Goal: Task Accomplishment & Management: Use online tool/utility

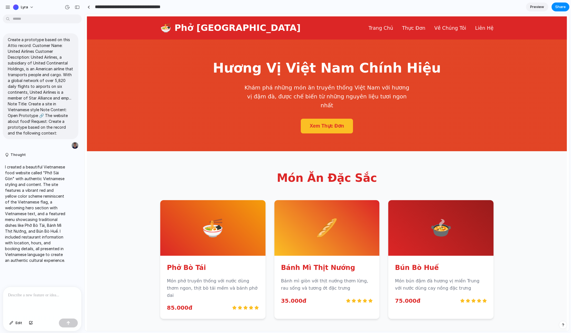
drag, startPoint x: 98, startPoint y: 9, endPoint x: 195, endPoint y: 11, distance: 97.2
click at [195, 11] on div "**********" at bounding box center [160, 7] width 153 height 10
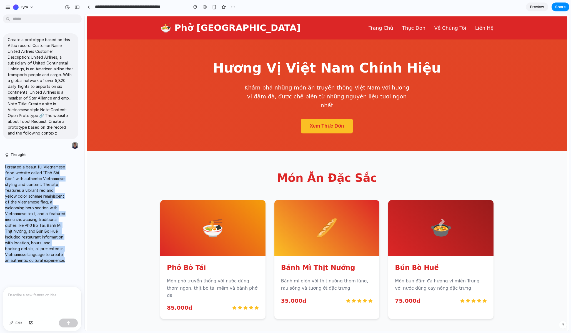
drag, startPoint x: 66, startPoint y: 258, endPoint x: 4, endPoint y: 167, distance: 109.8
click at [4, 167] on div "I created a beautiful Vietnamese food website called "Phở Sài Gòn" with authent…" at bounding box center [35, 214] width 65 height 106
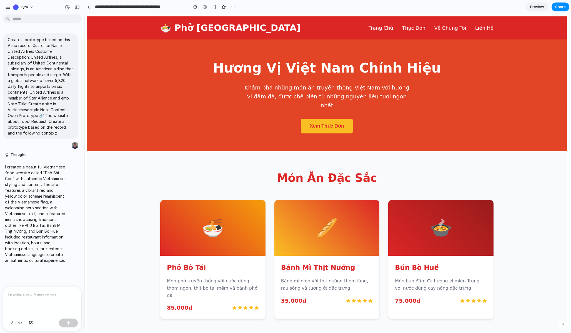
click at [28, 190] on p "I created a beautiful Vietnamese food website called "Phở Sài Gòn" with authent…" at bounding box center [35, 213] width 61 height 99
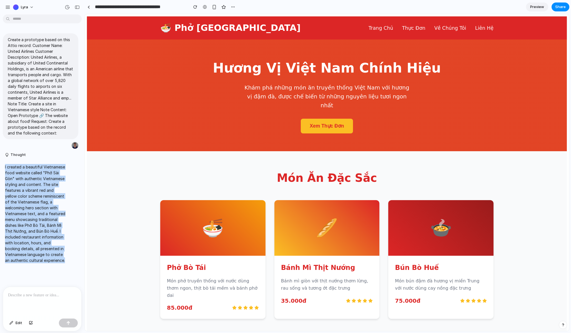
drag, startPoint x: 72, startPoint y: 261, endPoint x: 2, endPoint y: 166, distance: 117.9
click at [3, 166] on div "I created a beautiful Vietnamese food website called "Phở Sài Gòn" with authent…" at bounding box center [41, 214] width 76 height 106
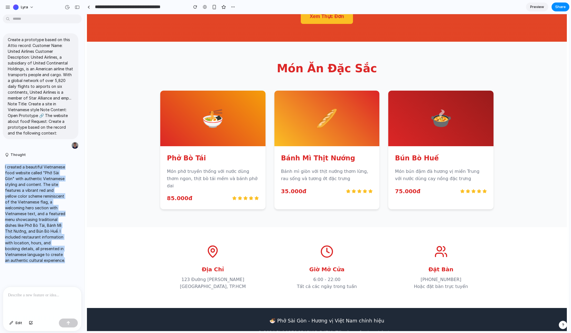
click at [52, 215] on p "I created a beautiful Vietnamese food website called "Phở Sài Gòn" with authent…" at bounding box center [35, 213] width 61 height 99
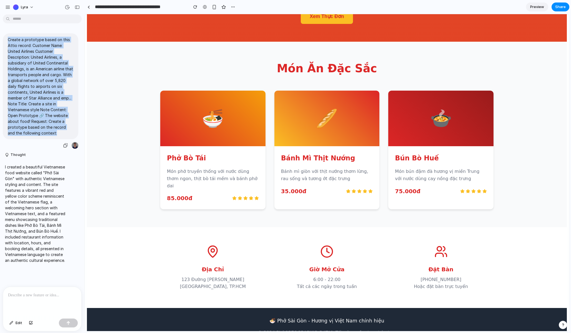
drag, startPoint x: 7, startPoint y: 36, endPoint x: 68, endPoint y: 135, distance: 115.6
click at [68, 135] on div "Create a prototype based on this Attio record: Customer Name: United Airlines C…" at bounding box center [41, 86] width 76 height 106
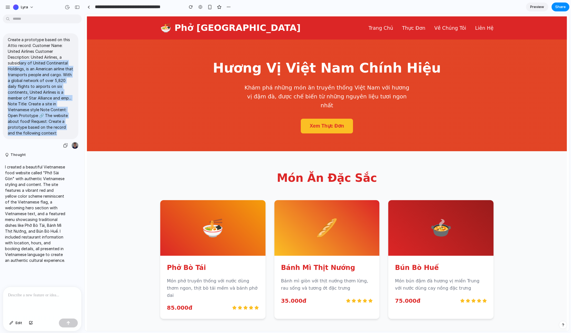
drag, startPoint x: 54, startPoint y: 133, endPoint x: 44, endPoint y: 90, distance: 44.4
click at [22, 69] on p "Create a prototype based on this Attio record: Customer Name: United Airlines C…" at bounding box center [41, 86] width 66 height 99
click at [54, 135] on p "Create a prototype based on this Attio record: Customer Name: United Airlines C…" at bounding box center [41, 86] width 66 height 99
drag, startPoint x: 59, startPoint y: 135, endPoint x: 0, endPoint y: 34, distance: 116.6
click at [0, 34] on div "Create a prototype based on this Attio record: Customer Name: United Airlines C…" at bounding box center [40, 91] width 81 height 116
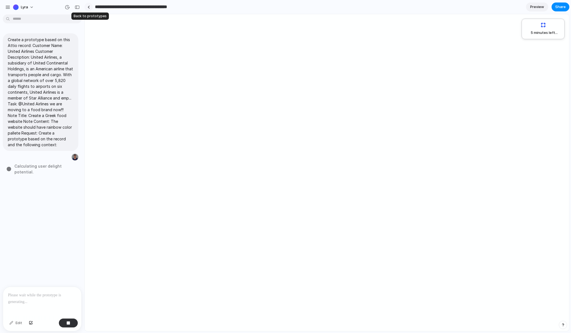
drag, startPoint x: 190, startPoint y: 9, endPoint x: 89, endPoint y: 9, distance: 101.1
click at [89, 9] on div "**********" at bounding box center [166, 7] width 164 height 10
